Goal: Find specific page/section: Find specific page/section

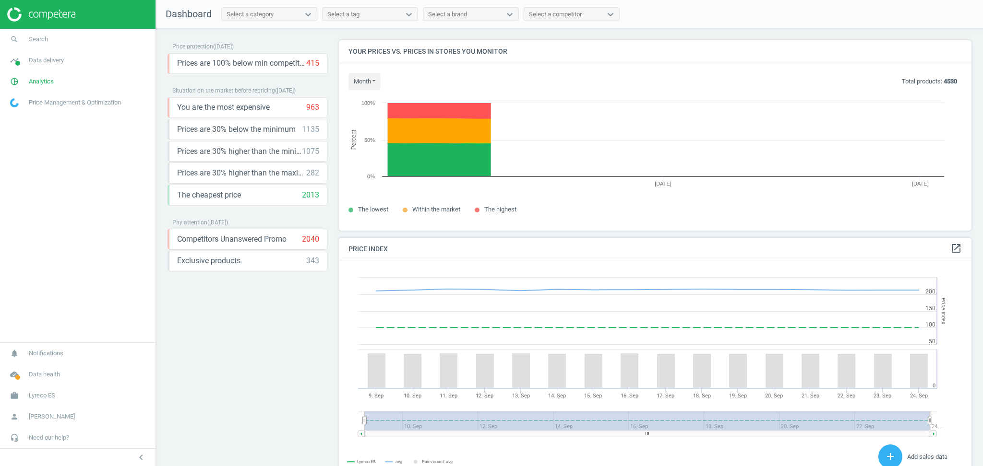
scroll to position [240, 642]
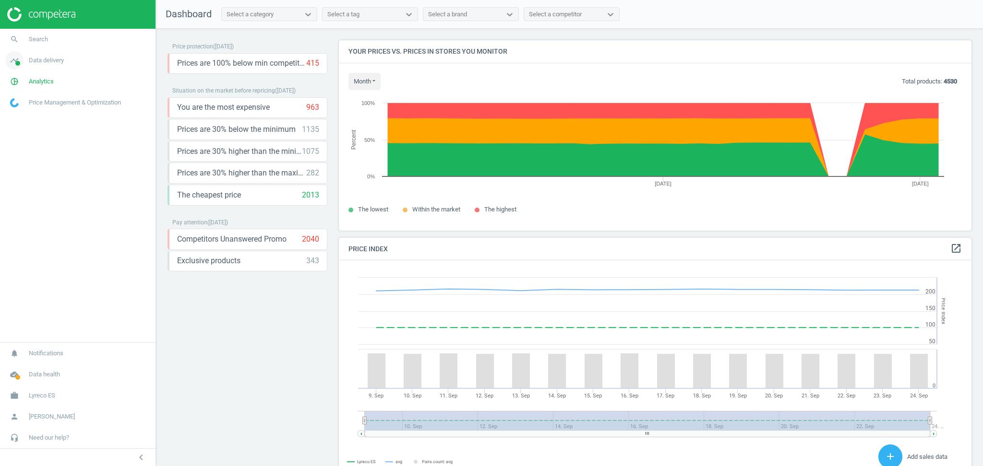
click at [56, 62] on span "Data delivery" at bounding box center [46, 60] width 35 height 9
click at [25, 139] on span "Stores" at bounding box center [19, 139] width 16 height 8
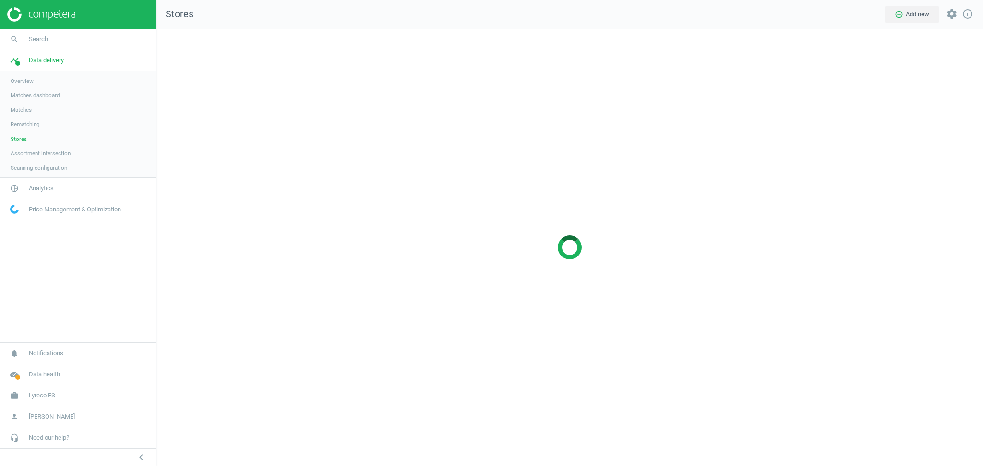
scroll to position [457, 847]
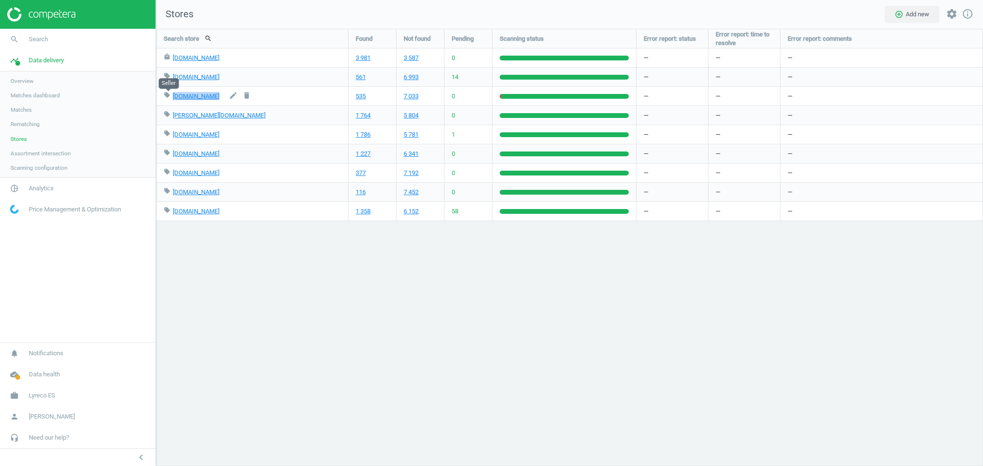
drag, startPoint x: 214, startPoint y: 95, endPoint x: 172, endPoint y: 98, distance: 41.8
click at [172, 98] on div "local_offer [DOMAIN_NAME] edit delete" at bounding box center [252, 96] width 177 height 19
copy div "[DOMAIN_NAME] edit delete"
click at [334, 335] on div "Search store search Found Not found Pending Scanning status Error report: statu…" at bounding box center [569, 248] width 827 height 438
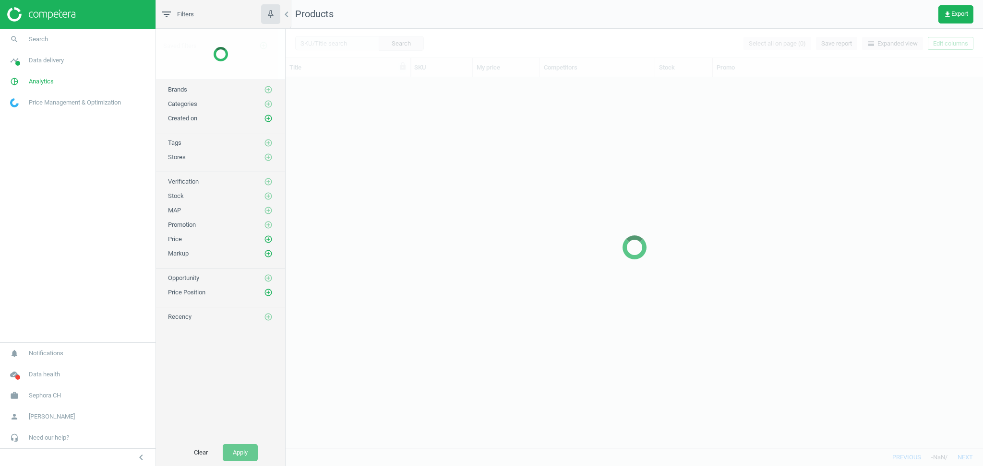
scroll to position [362, 687]
